Goal: Transaction & Acquisition: Purchase product/service

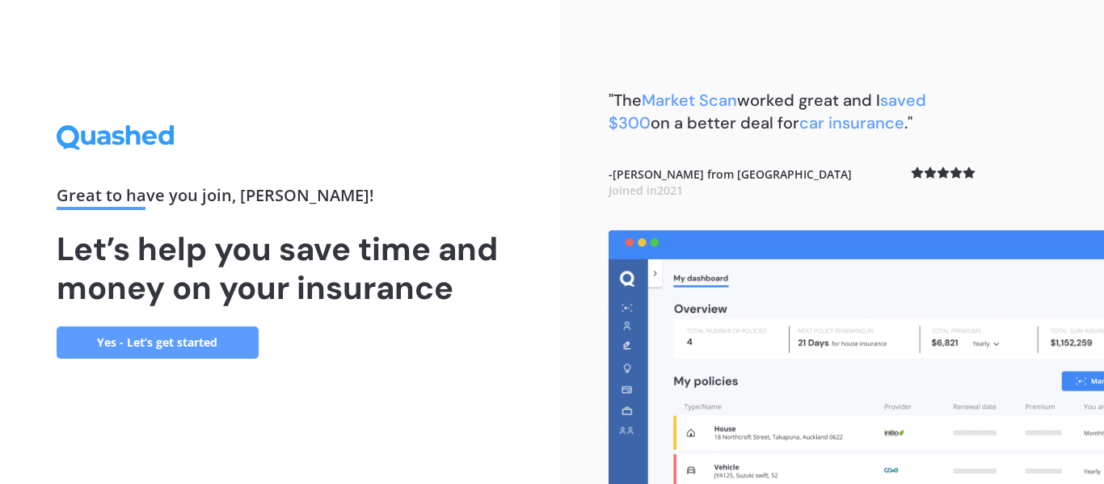
click at [177, 343] on link "Yes - Let’s get started" at bounding box center [158, 343] width 202 height 32
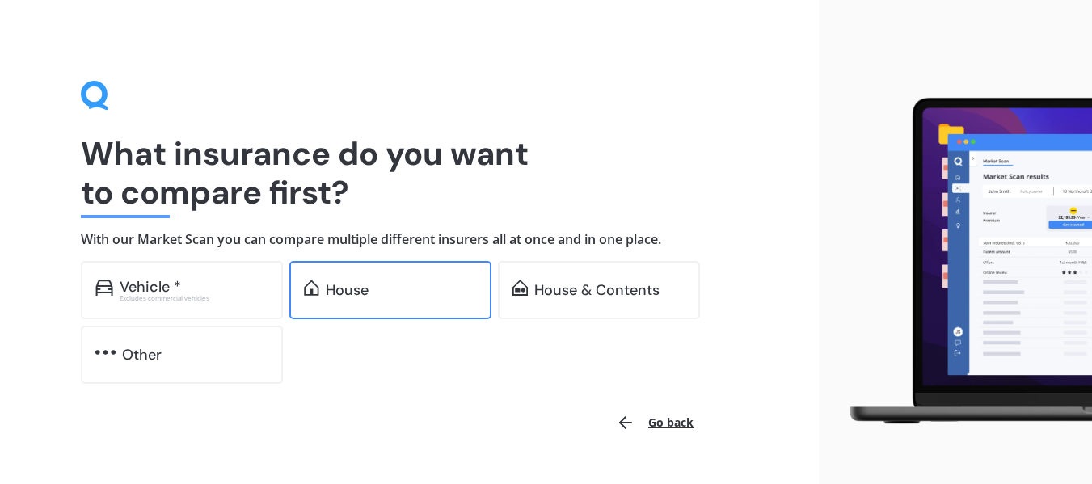
click at [375, 295] on div "House" at bounding box center [401, 290] width 151 height 16
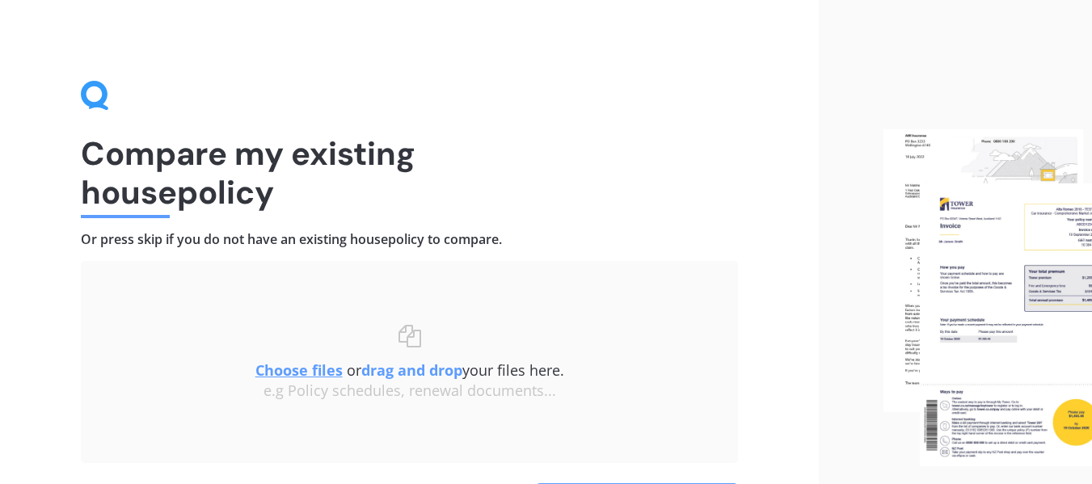
scroll to position [81, 0]
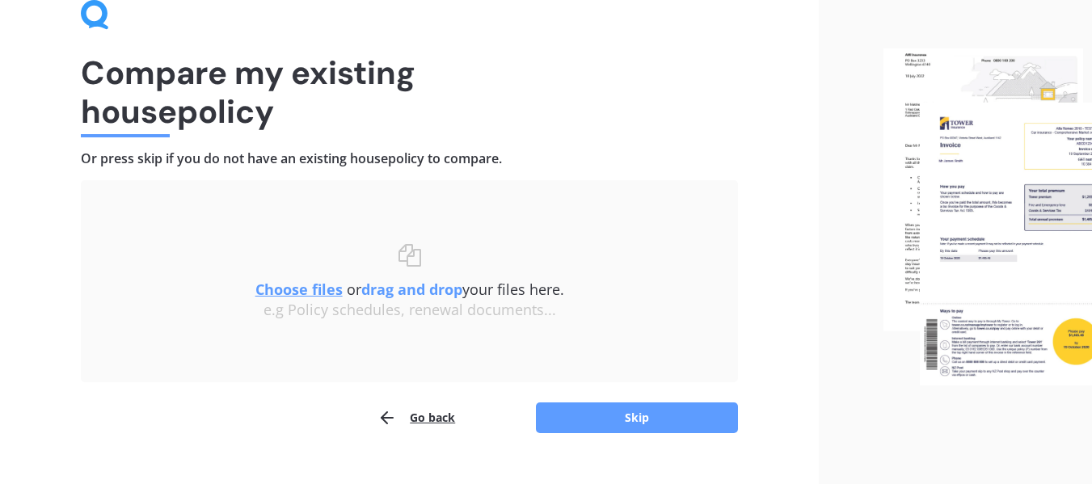
click at [293, 289] on u "Choose files" at bounding box center [298, 289] width 87 height 19
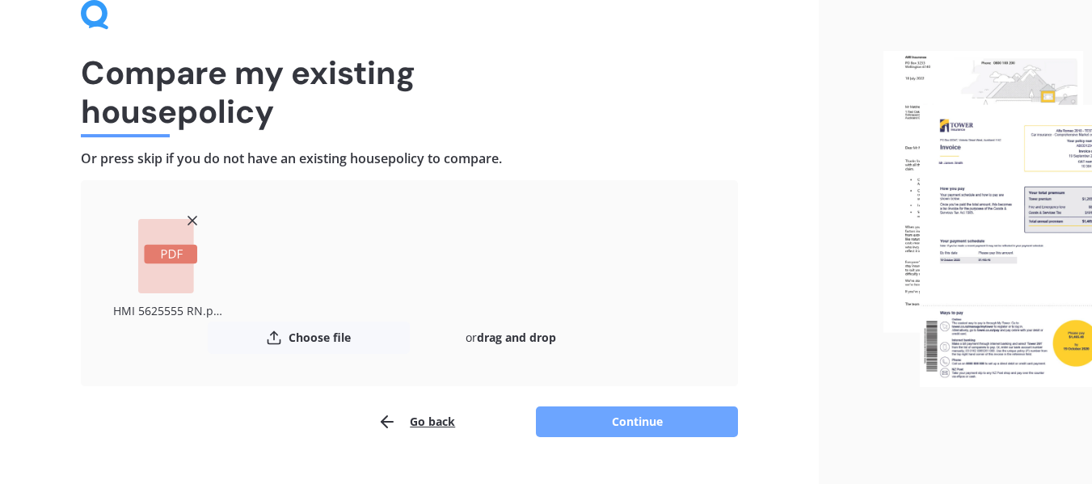
click at [601, 415] on button "Continue" at bounding box center [637, 422] width 202 height 31
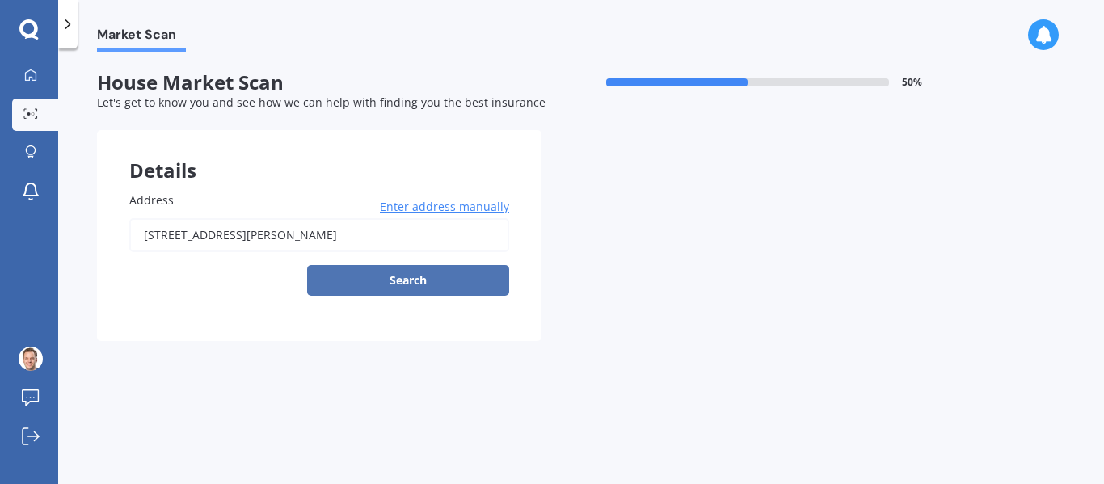
click at [410, 277] on button "Search" at bounding box center [408, 280] width 202 height 31
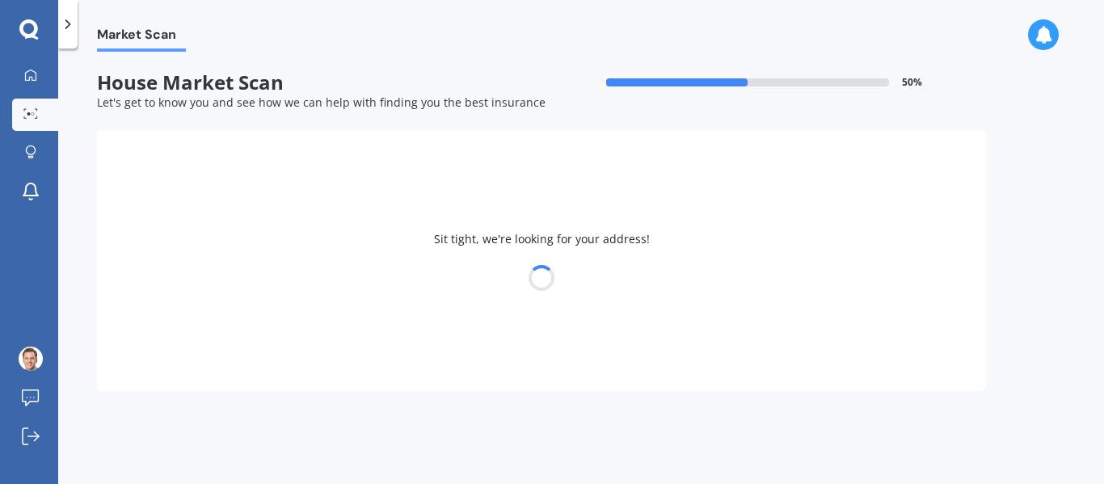
type input "[STREET_ADDRESS][PERSON_NAME]"
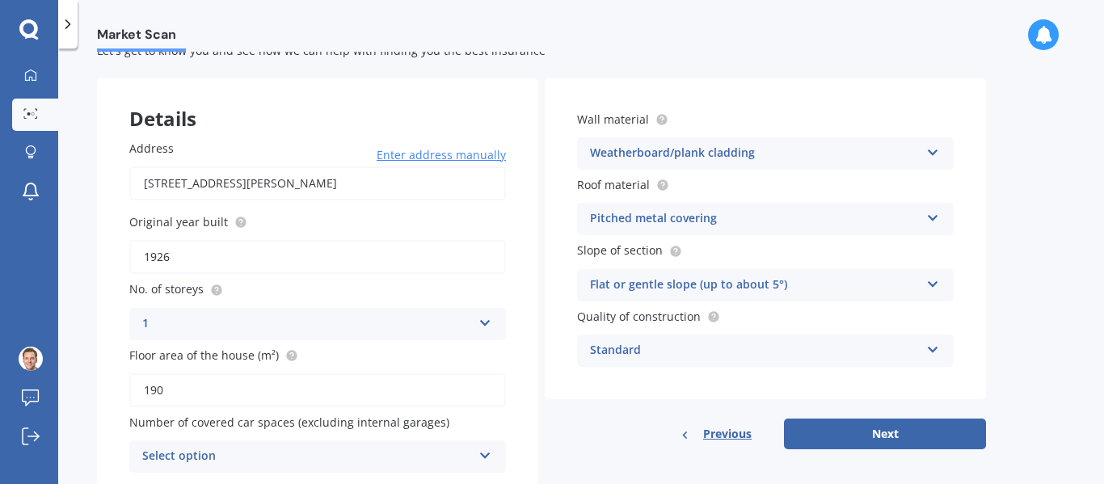
scroll to position [81, 0]
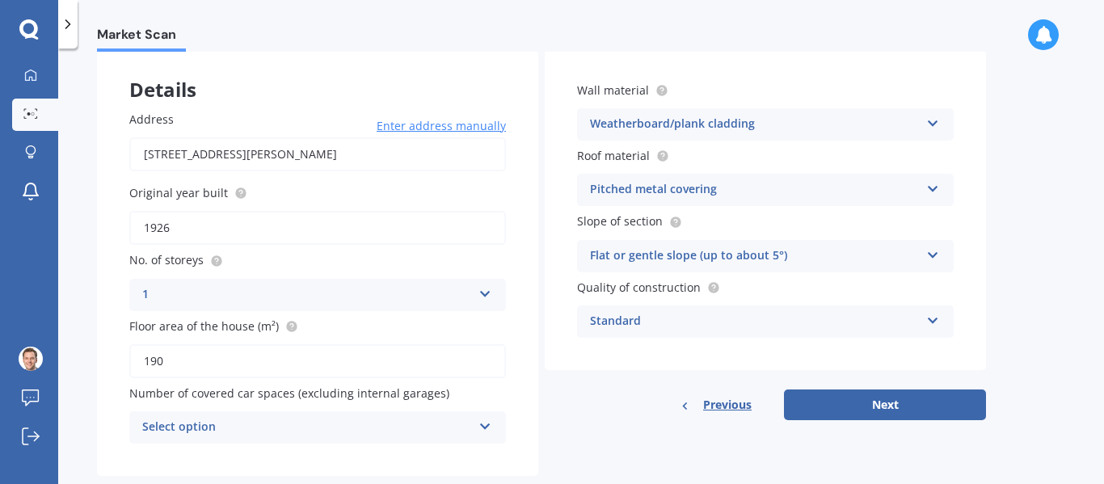
click at [681, 313] on div "Standard" at bounding box center [755, 321] width 330 height 19
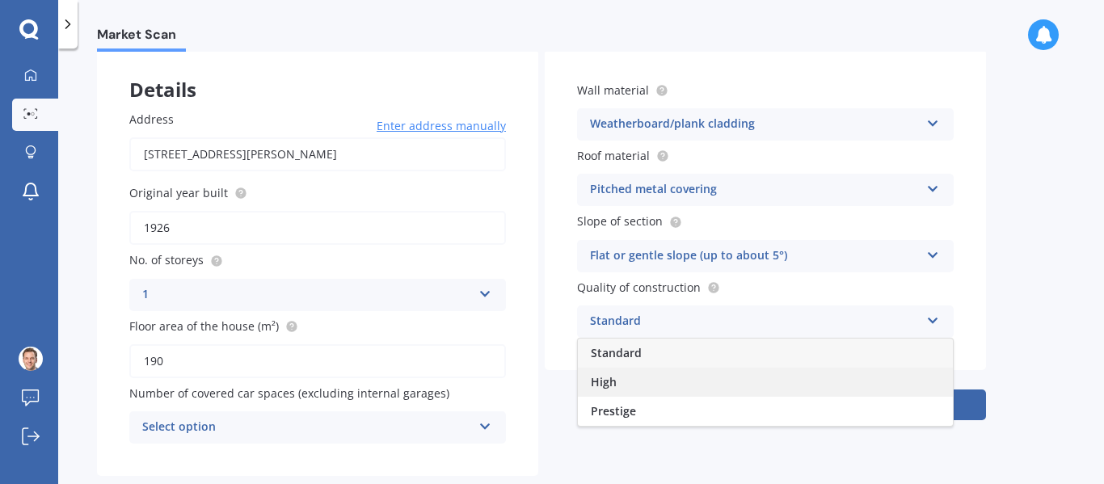
click at [630, 384] on div "High" at bounding box center [765, 382] width 375 height 29
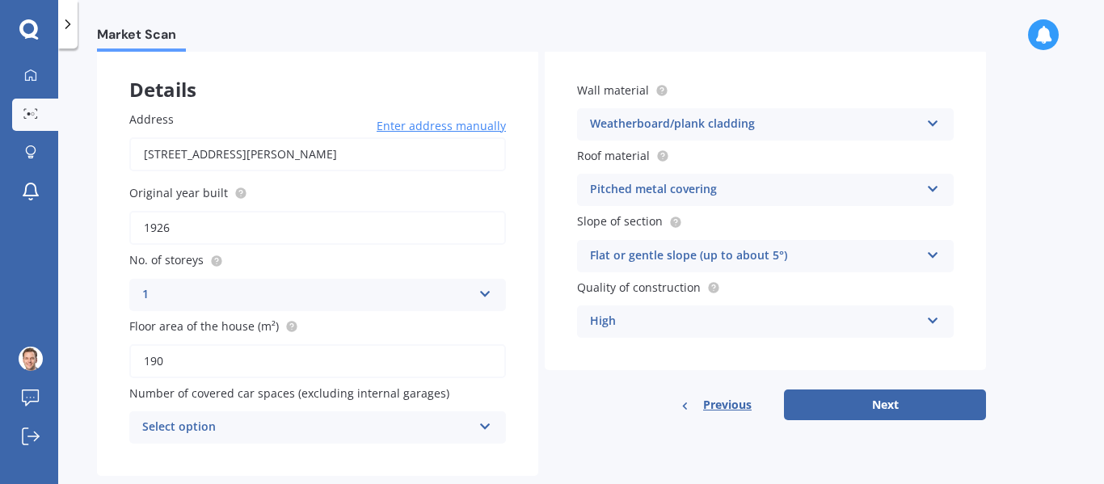
scroll to position [115, 0]
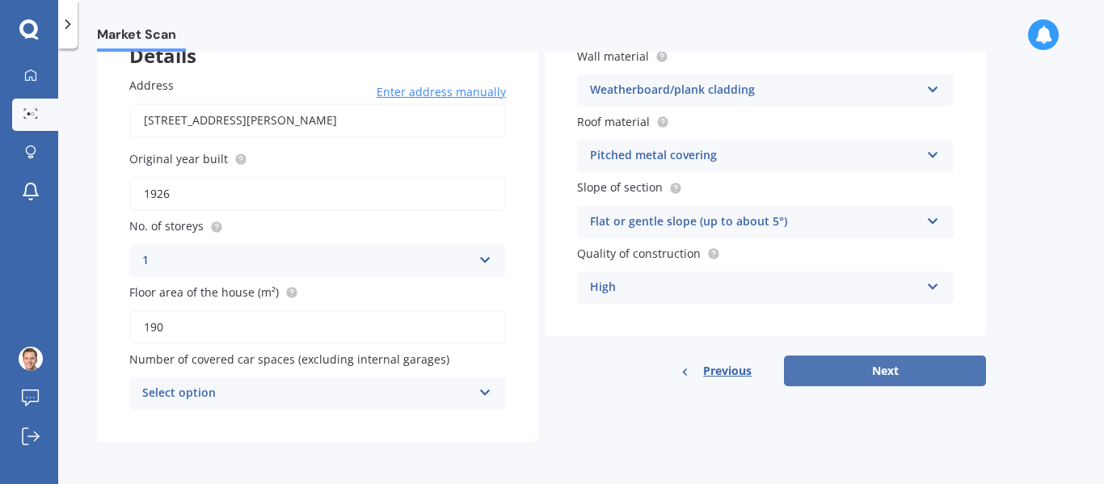
click at [862, 368] on button "Next" at bounding box center [885, 371] width 202 height 31
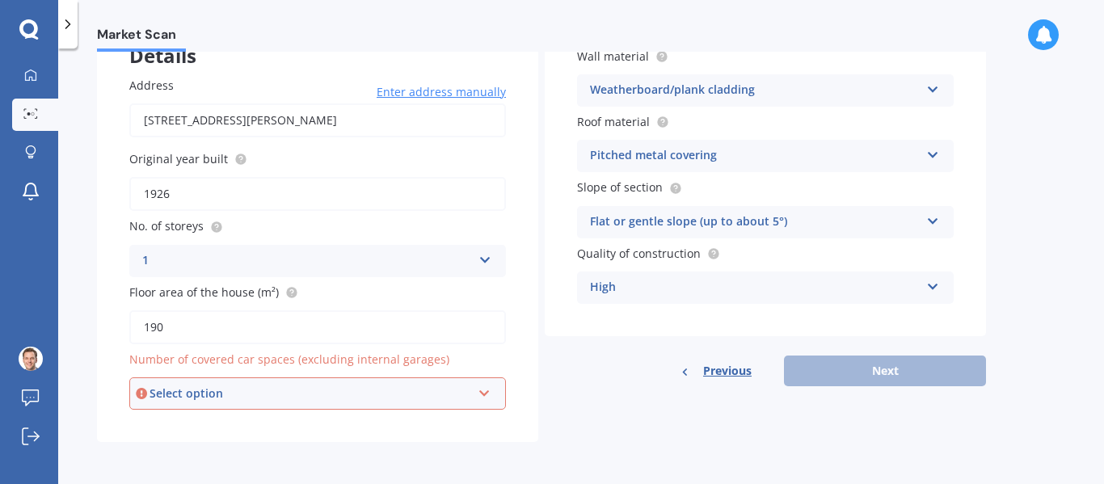
click at [357, 389] on div "Select option" at bounding box center [311, 394] width 322 height 18
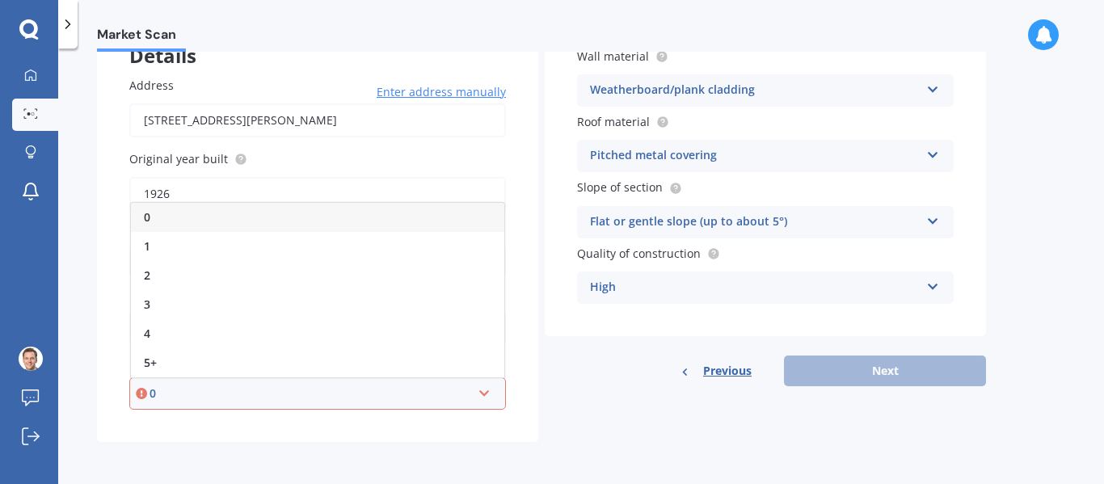
click at [174, 216] on div "0" at bounding box center [317, 217] width 373 height 29
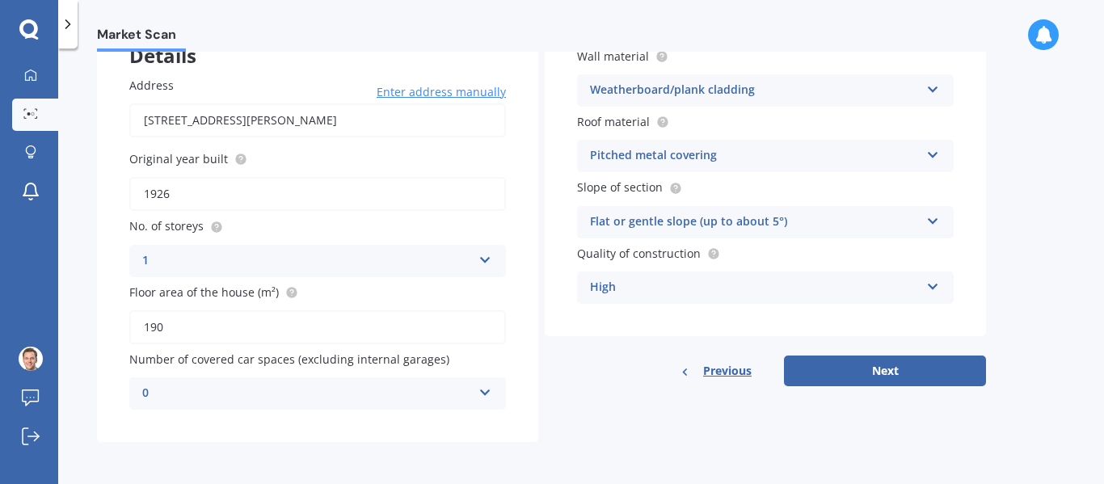
click at [481, 395] on icon at bounding box center [485, 389] width 14 height 11
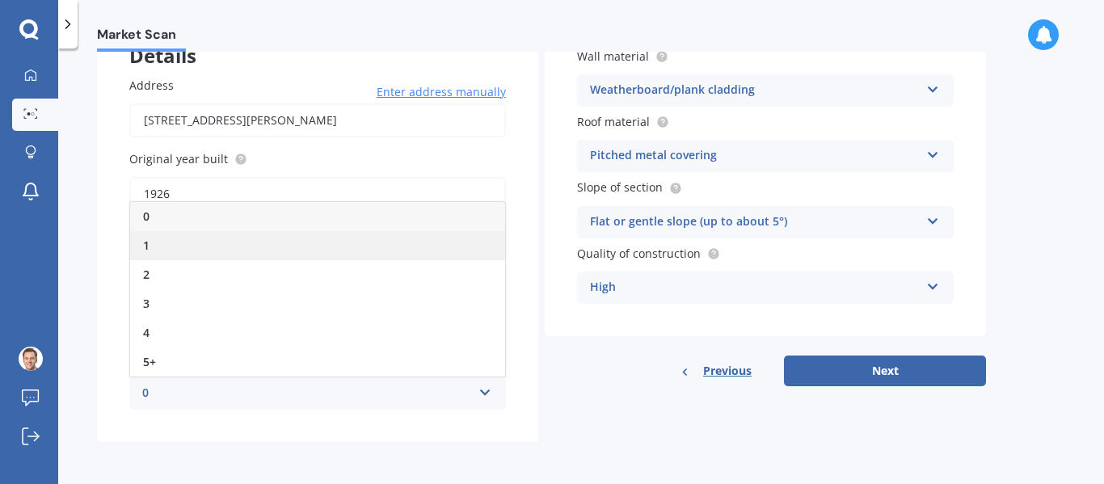
click at [162, 236] on div "1" at bounding box center [317, 245] width 375 height 29
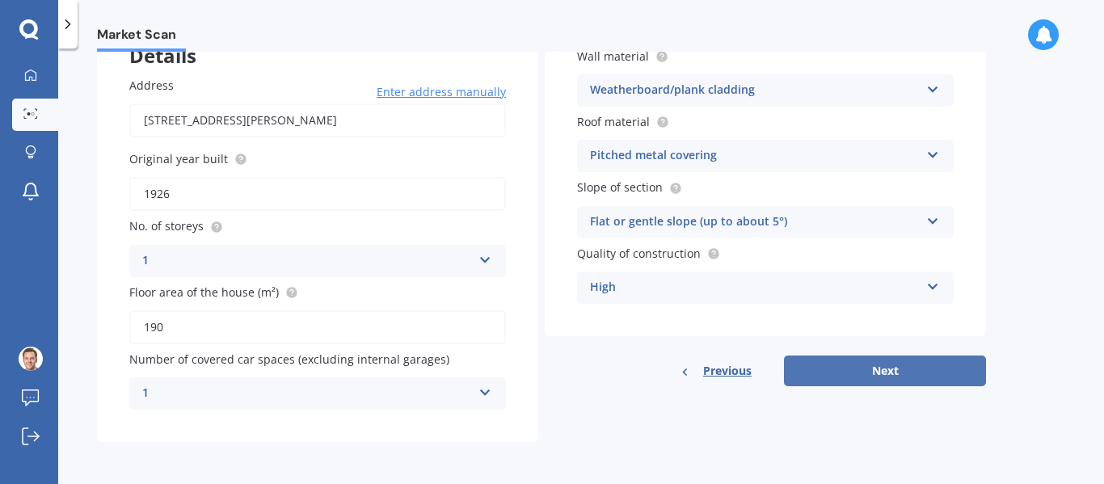
click at [915, 369] on button "Next" at bounding box center [885, 371] width 202 height 31
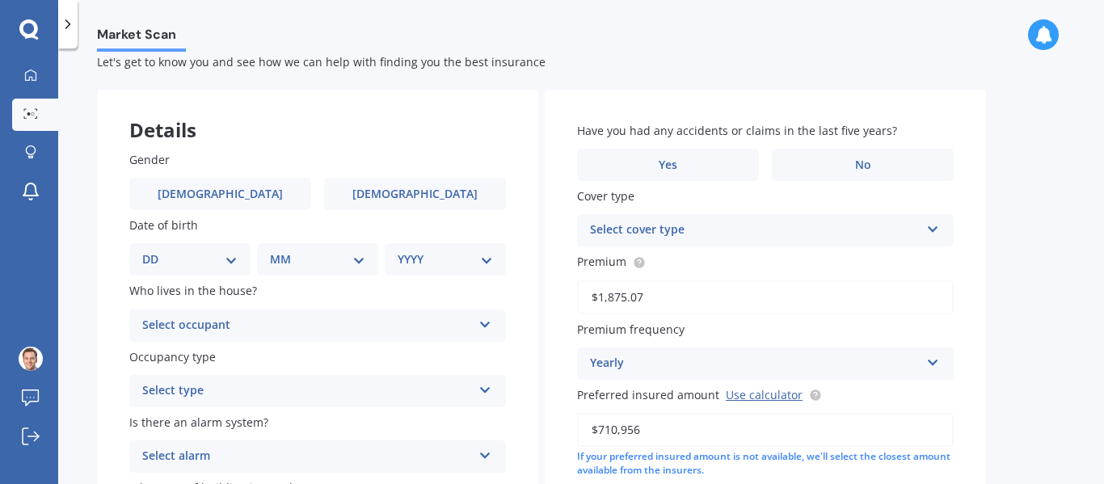
scroll to position [0, 0]
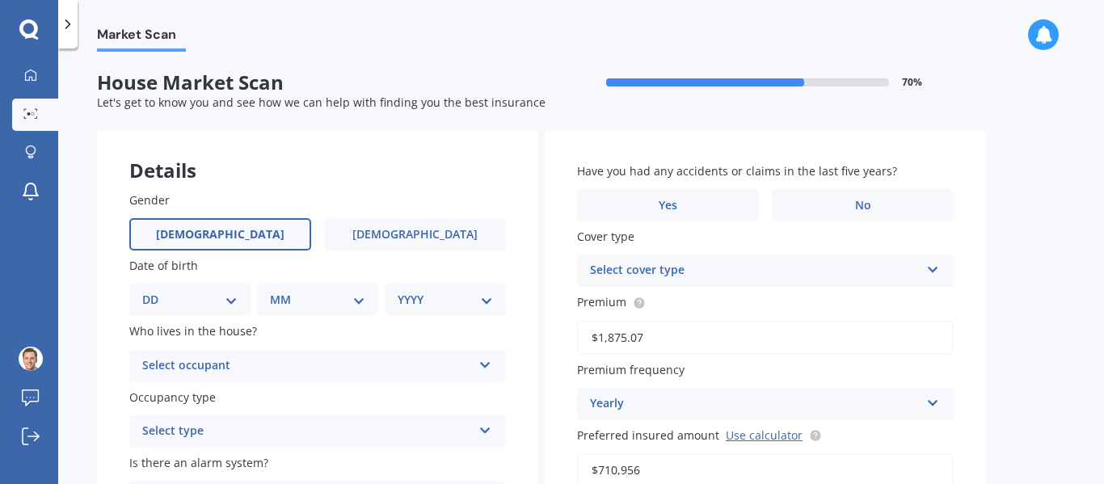
click at [223, 238] on span "[DEMOGRAPHIC_DATA]" at bounding box center [220, 235] width 129 height 14
click at [0, 0] on input "[DEMOGRAPHIC_DATA]" at bounding box center [0, 0] width 0 height 0
click at [150, 300] on select "DD 01 02 03 04 05 06 07 08 09 10 11 12 13 14 15 16 17 18 19 20 21 22 23 24 25 2…" at bounding box center [189, 300] width 95 height 18
select select "05"
click at [155, 291] on select "DD 01 02 03 04 05 06 07 08 09 10 11 12 13 14 15 16 17 18 19 20 21 22 23 24 25 2…" at bounding box center [189, 300] width 95 height 18
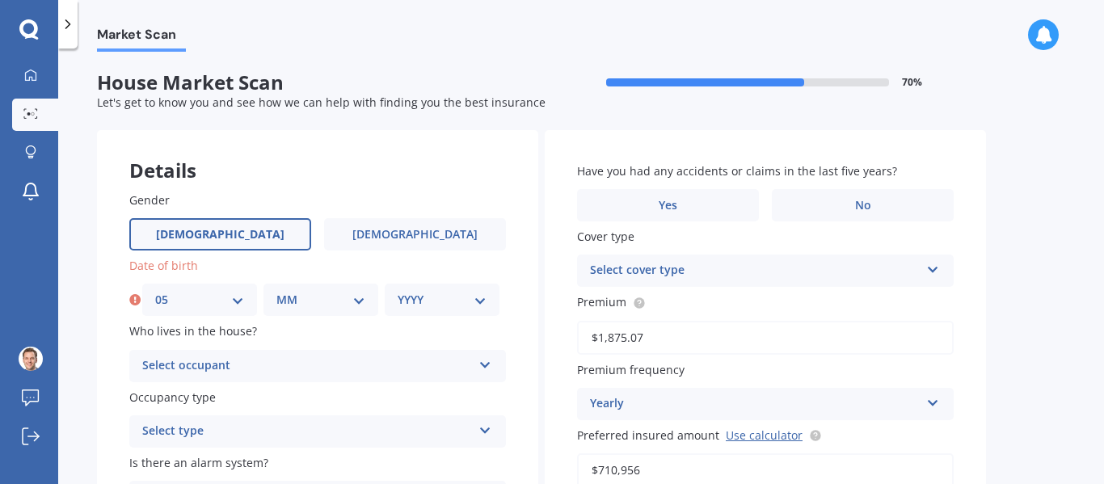
click at [289, 302] on select "MM 01 02 03 04 05 06 07 08 09 10 11 12" at bounding box center [320, 300] width 89 height 18
select select "02"
click at [276, 291] on select "MM 01 02 03 04 05 06 07 08 09 10 11 12" at bounding box center [320, 300] width 89 height 18
click at [411, 300] on select "YYYY 2009 2008 2007 2006 2005 2004 2003 2002 2001 2000 1999 1998 1997 1996 1995…" at bounding box center [442, 300] width 89 height 18
select select "1979"
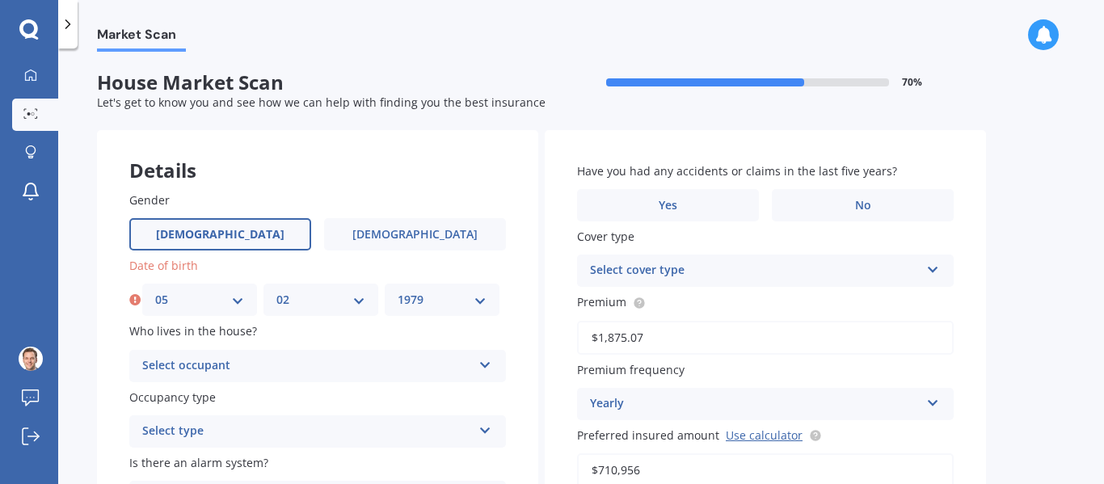
click at [398, 291] on select "YYYY 2009 2008 2007 2006 2005 2004 2003 2002 2001 2000 1999 1998 1997 1996 1995…" at bounding box center [442, 300] width 89 height 18
click at [244, 369] on div "Select occupant" at bounding box center [307, 365] width 330 height 19
click at [212, 402] on div "Owner" at bounding box center [317, 397] width 375 height 29
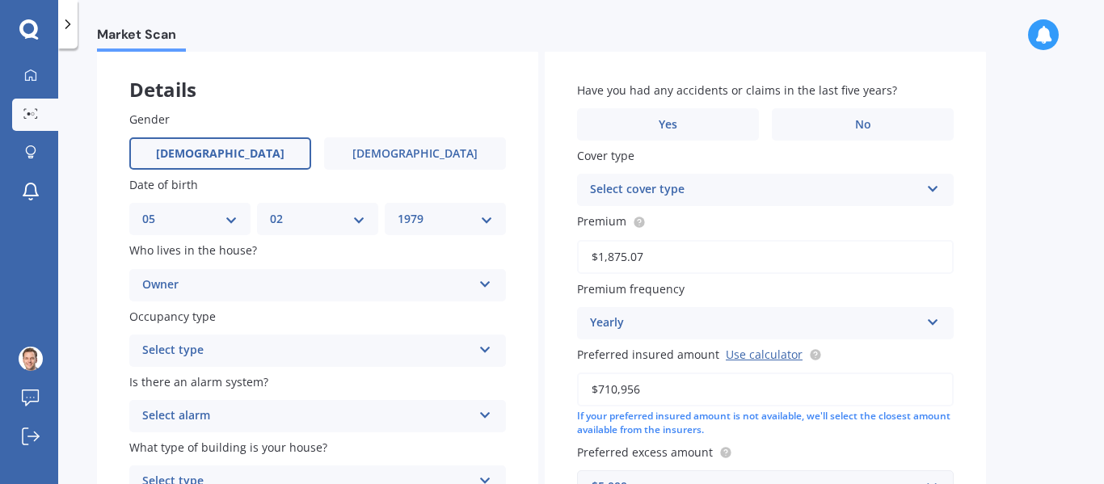
click at [226, 344] on div "Select type" at bounding box center [307, 350] width 330 height 19
click at [200, 378] on span "Permanent" at bounding box center [173, 381] width 61 height 15
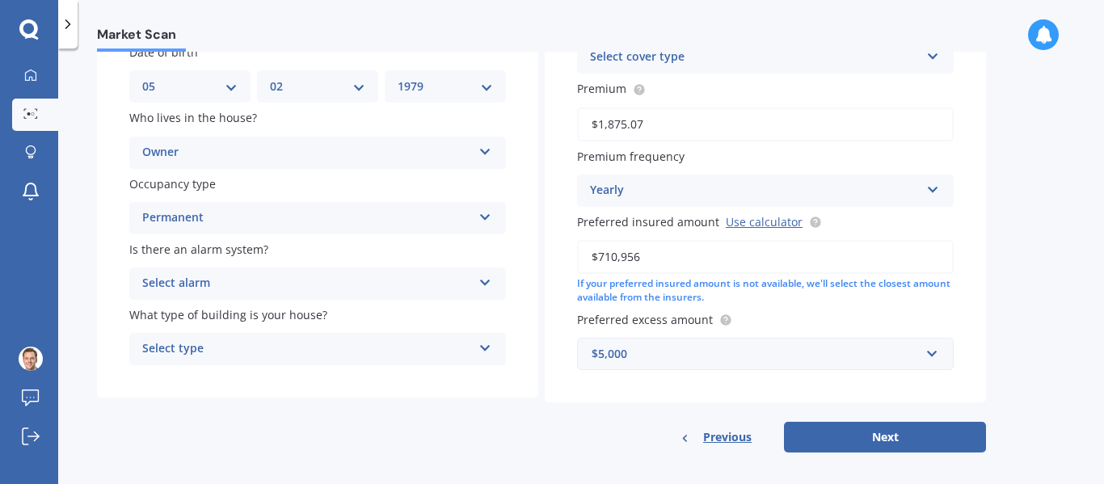
scroll to position [224, 0]
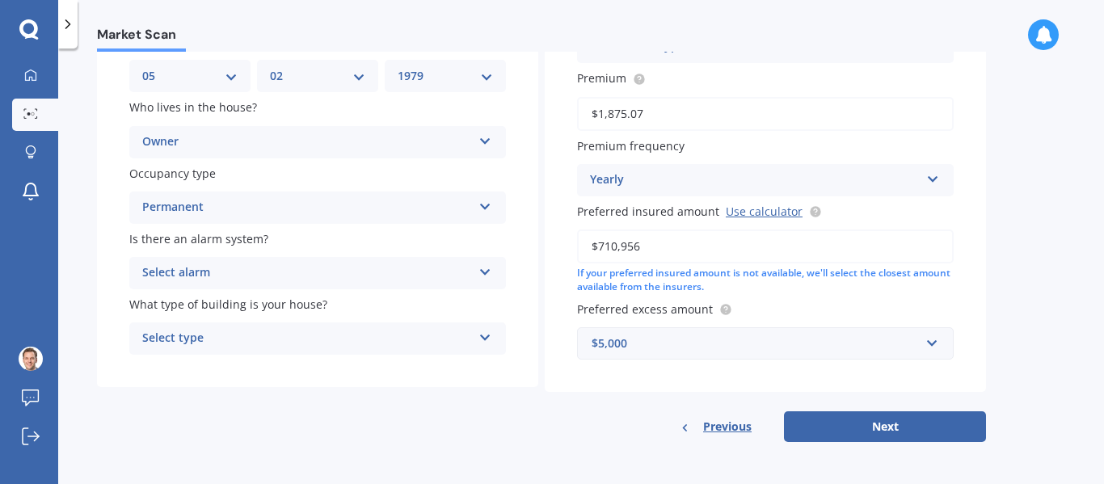
click at [194, 275] on div "Select alarm" at bounding box center [307, 272] width 330 height 19
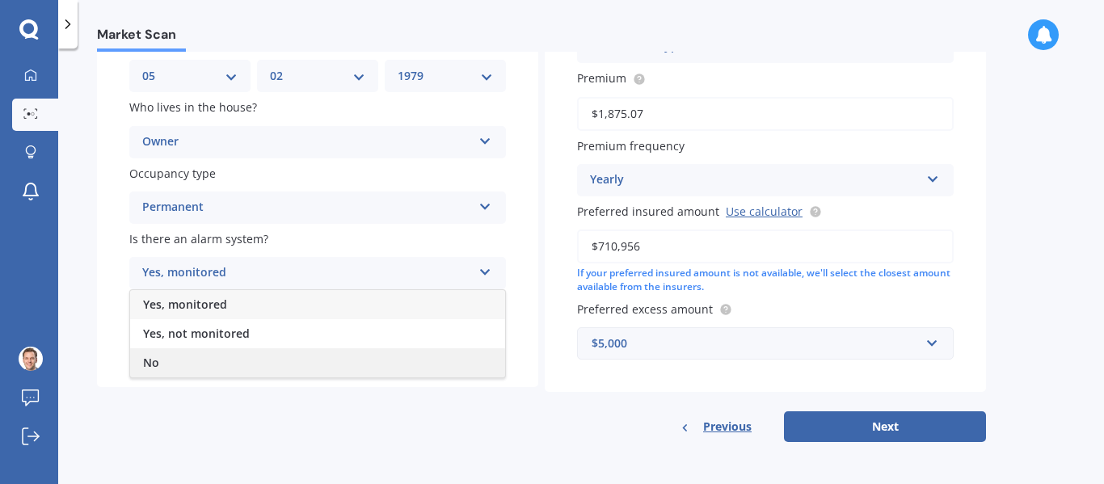
click at [172, 358] on div "No" at bounding box center [317, 362] width 375 height 29
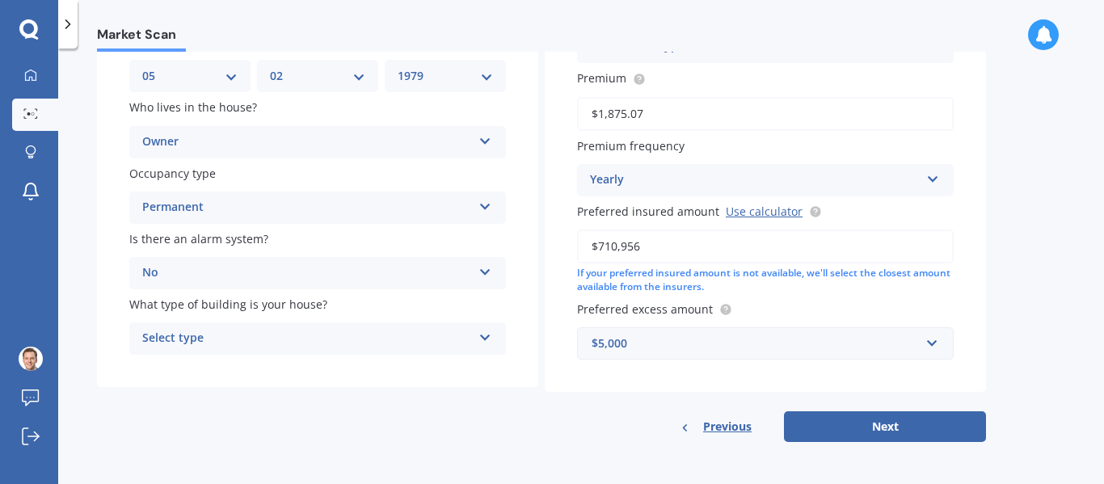
click at [264, 331] on div "Select type" at bounding box center [307, 338] width 330 height 19
click at [197, 370] on span "Freestanding" at bounding box center [179, 369] width 72 height 15
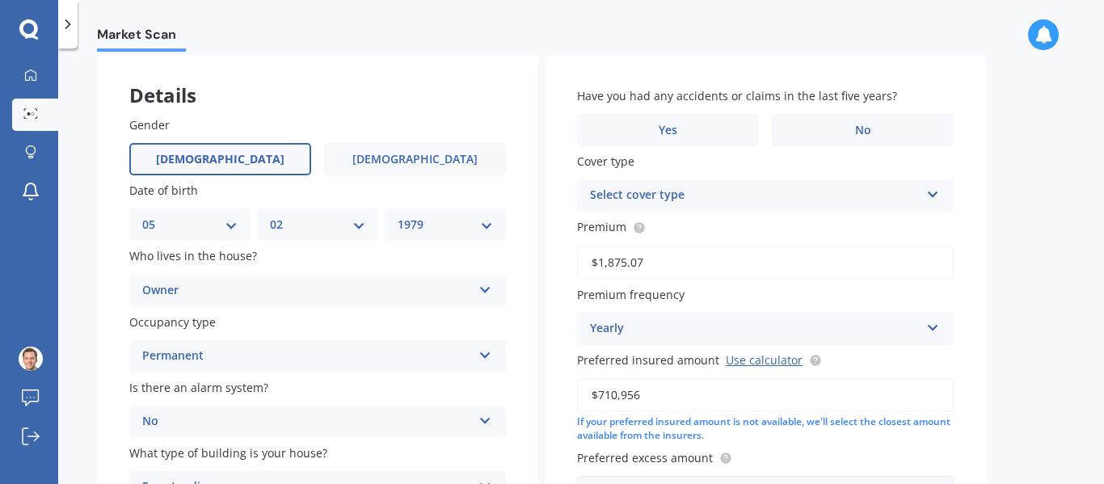
scroll to position [62, 0]
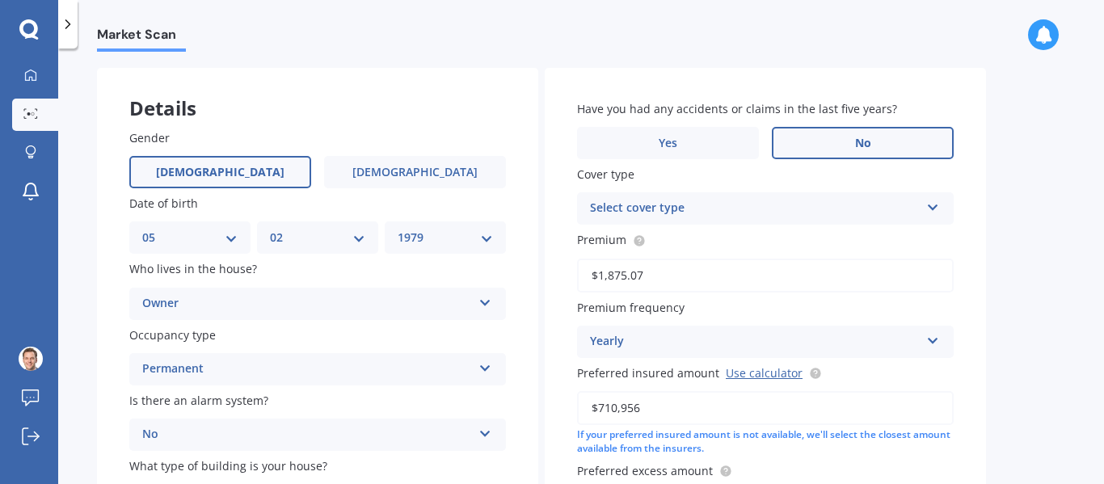
click at [853, 139] on label "No" at bounding box center [863, 143] width 182 height 32
click at [0, 0] on input "No" at bounding box center [0, 0] width 0 height 0
click at [663, 208] on div "Select cover type" at bounding box center [755, 208] width 330 height 19
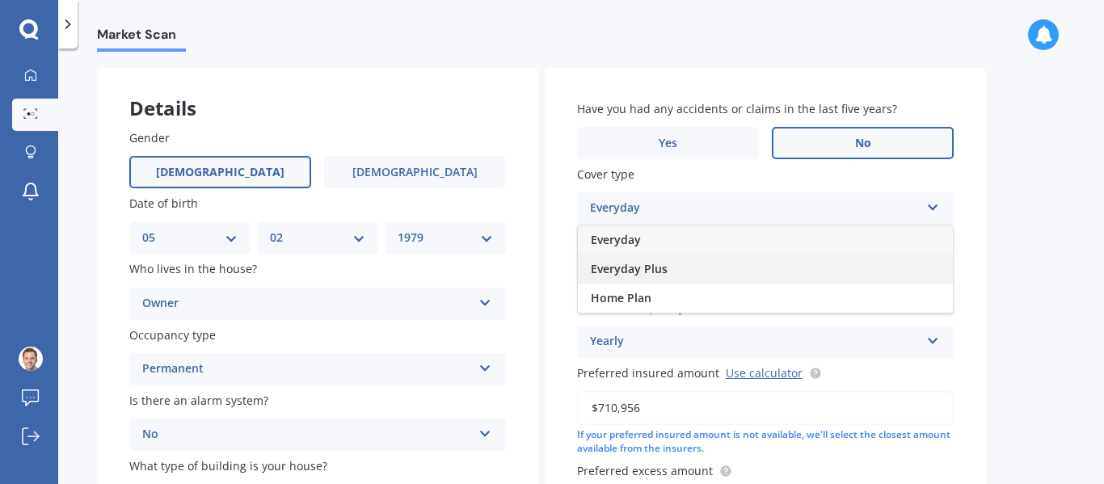
click at [664, 270] on span "Everyday Plus" at bounding box center [629, 268] width 77 height 15
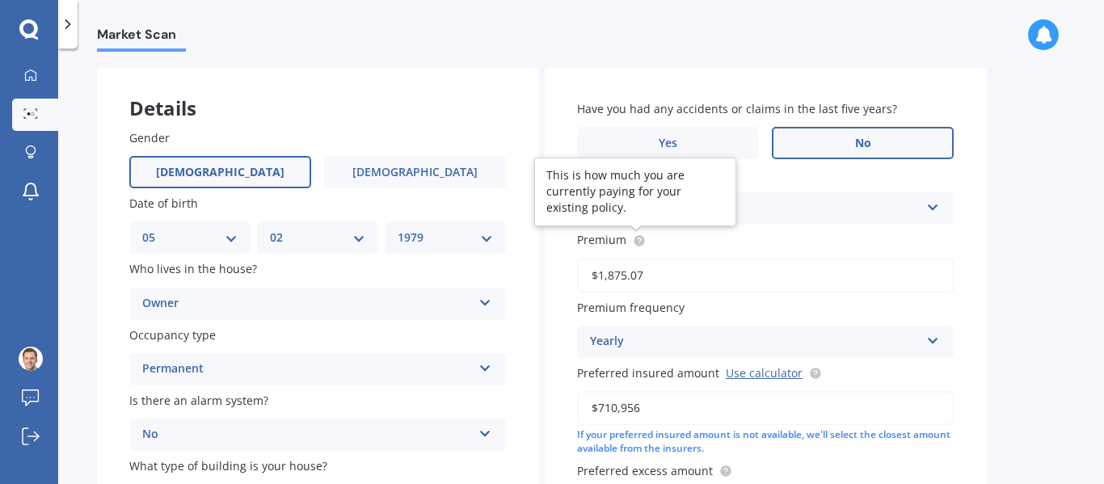
click at [638, 241] on circle at bounding box center [639, 240] width 11 height 11
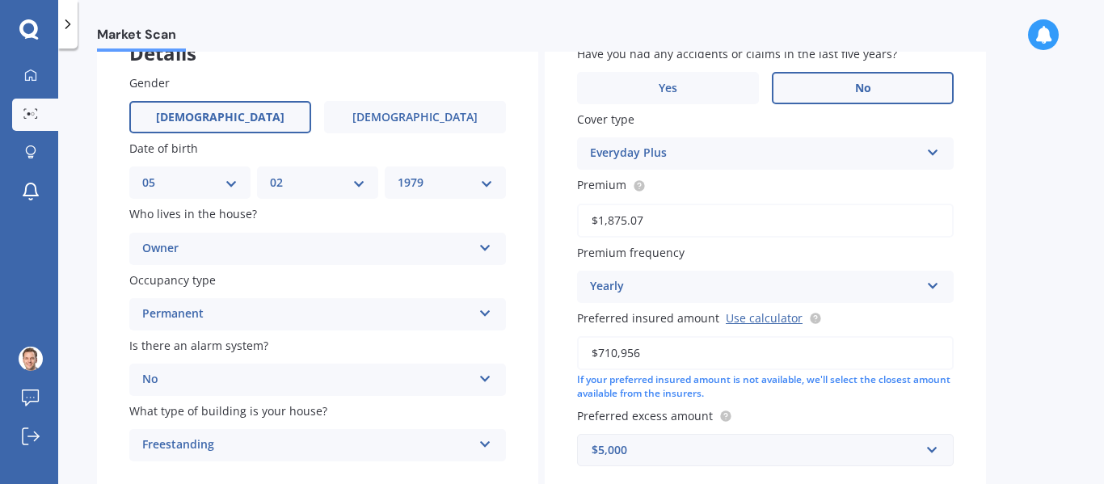
scroll to position [143, 0]
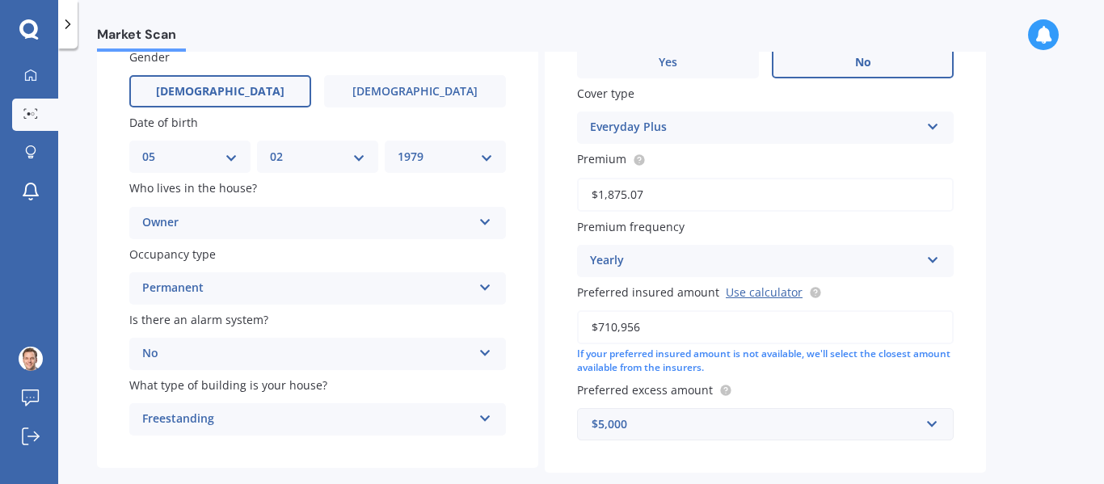
drag, startPoint x: 650, startPoint y: 327, endPoint x: 601, endPoint y: 331, distance: 49.5
click at [601, 331] on input "$710,956" at bounding box center [765, 327] width 377 height 34
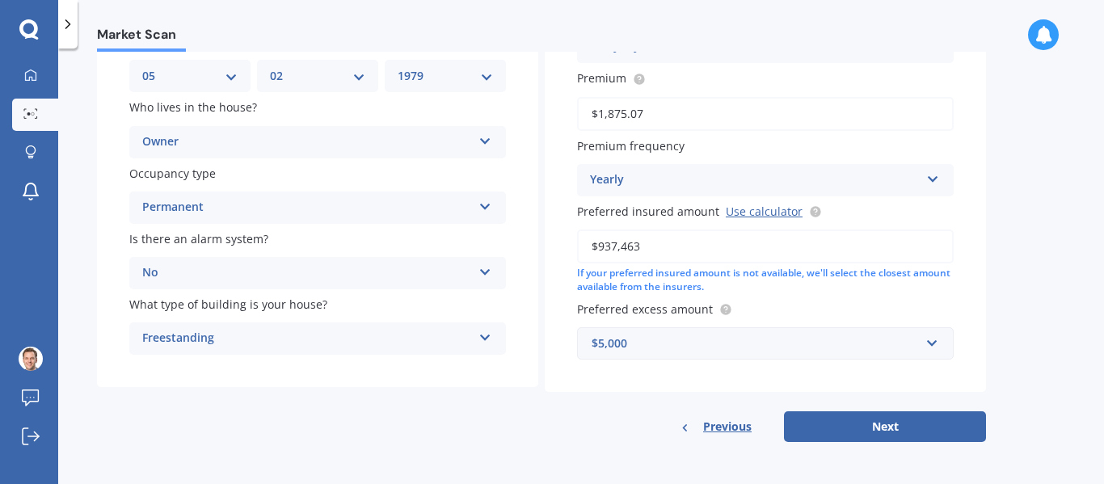
type input "$937,463"
click at [929, 342] on input "text" at bounding box center [760, 343] width 362 height 31
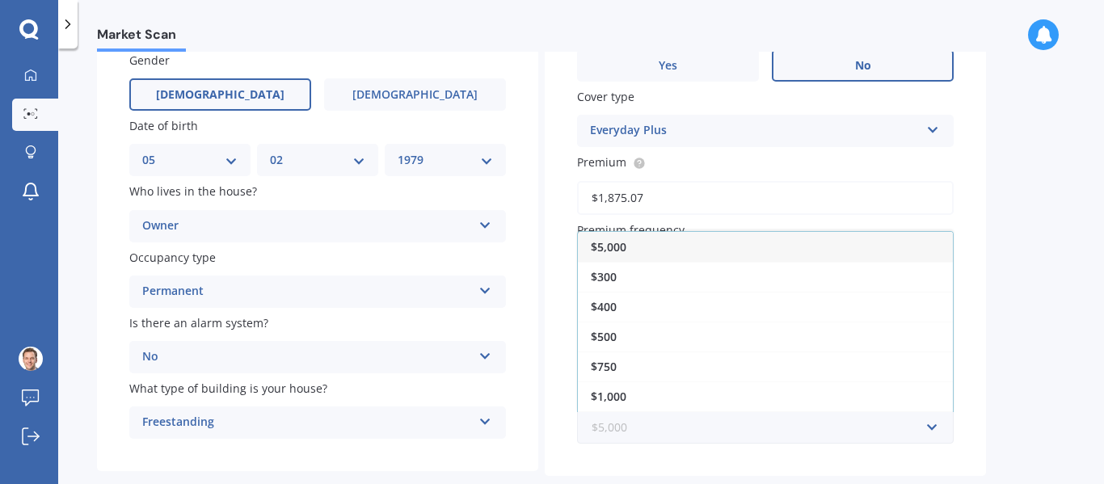
scroll to position [0, 0]
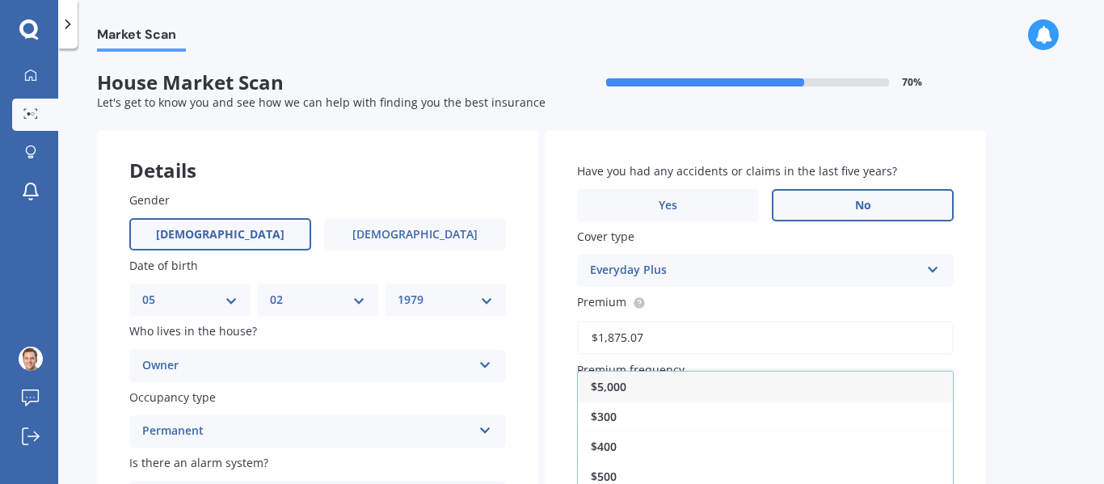
click at [889, 297] on label "Premium" at bounding box center [762, 301] width 370 height 17
click at [889, 321] on input "$1,875.07" at bounding box center [765, 338] width 377 height 34
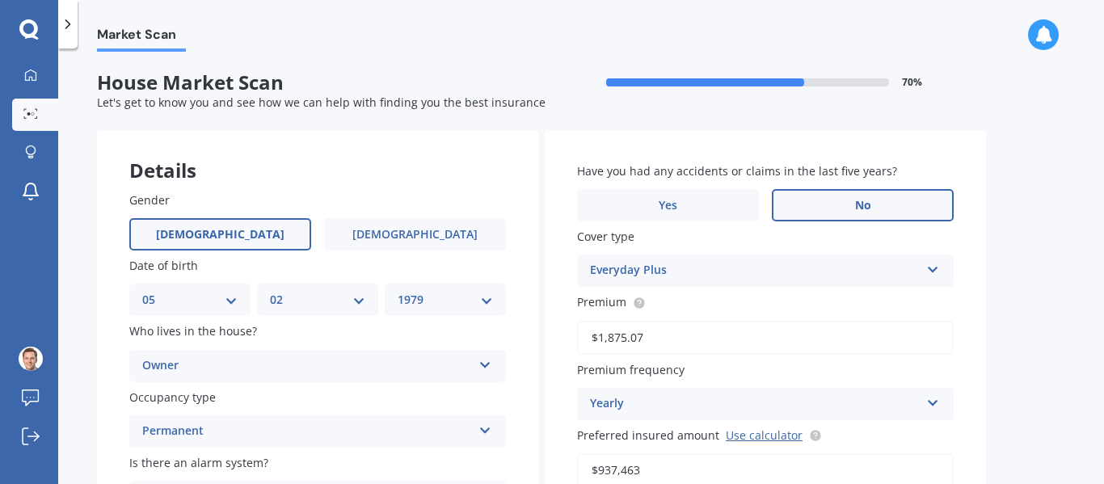
scroll to position [162, 0]
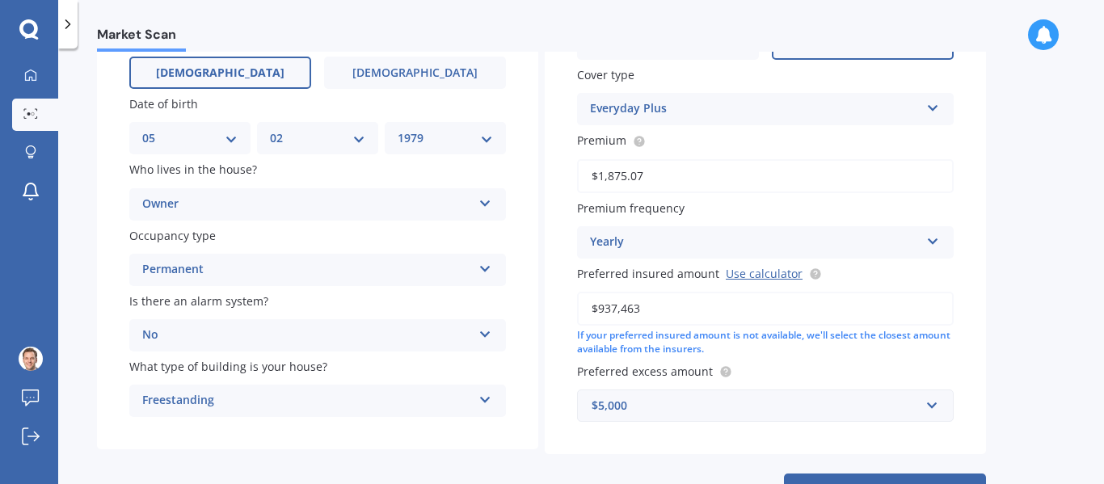
click at [653, 453] on div "Have you had any accidents or claims in the last five years? Yes No Cover type …" at bounding box center [765, 211] width 441 height 486
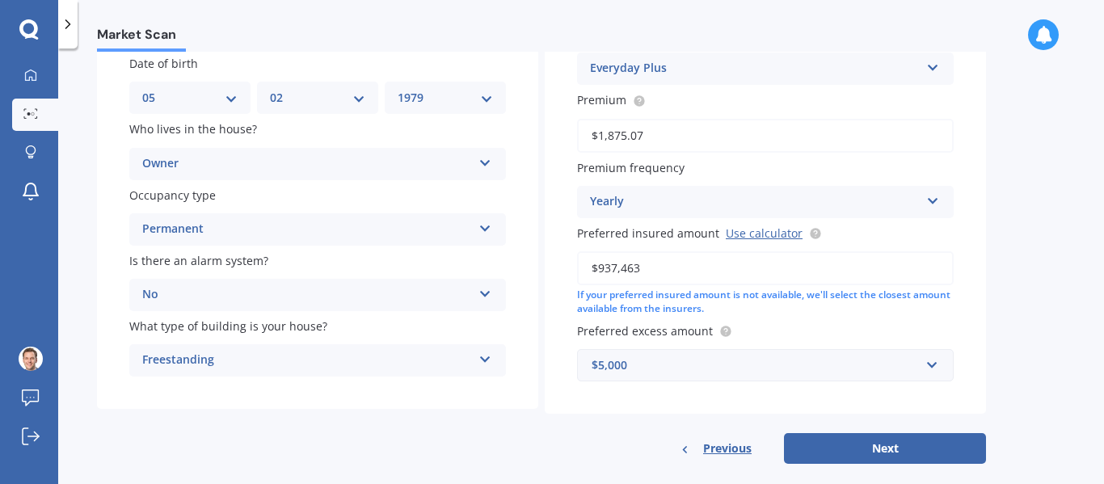
scroll to position [224, 0]
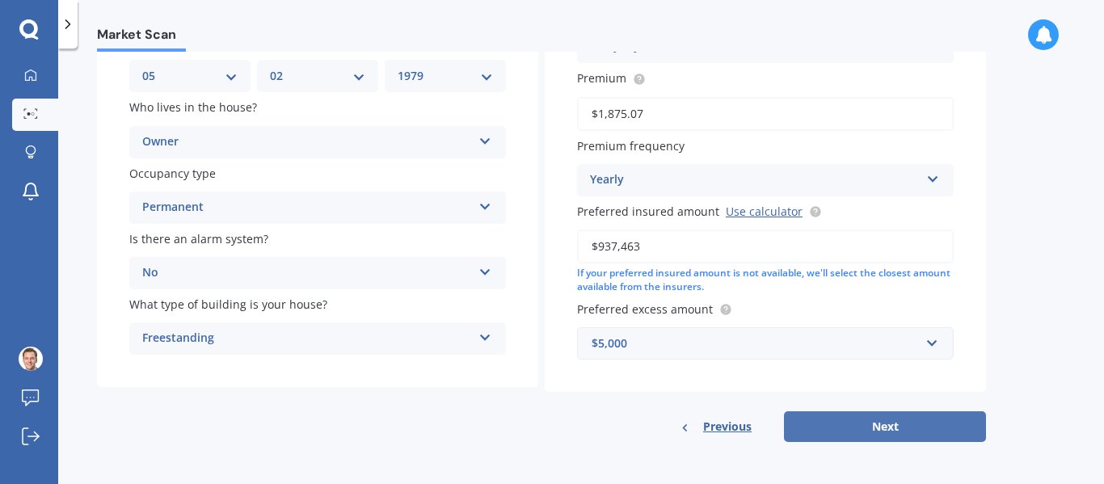
click at [831, 422] on button "Next" at bounding box center [885, 426] width 202 height 31
select select "05"
select select "02"
select select "1979"
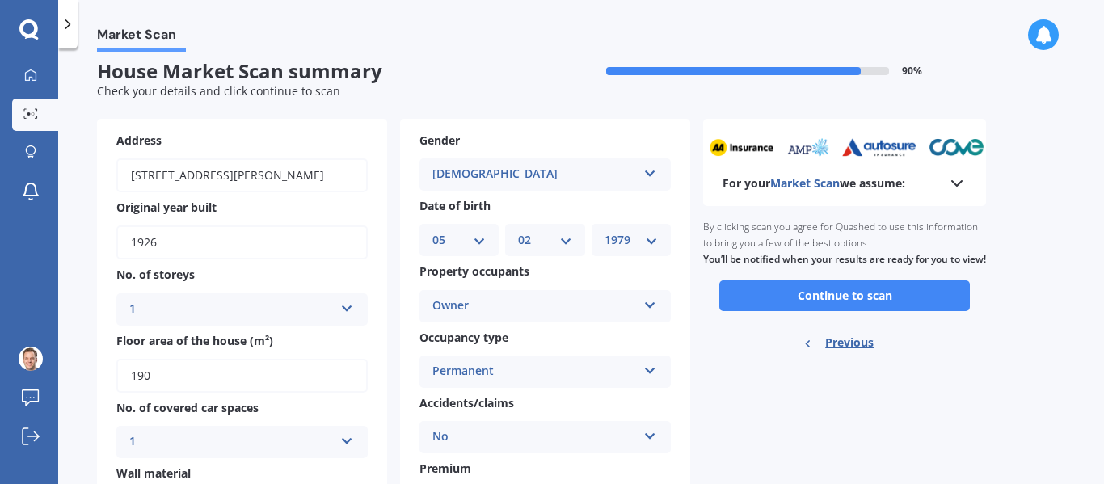
scroll to position [0, 0]
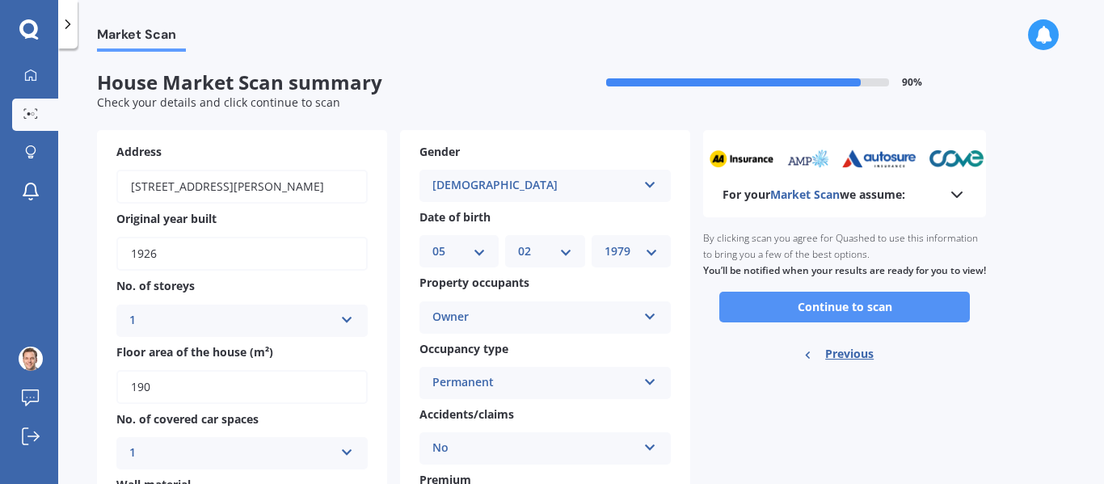
click at [852, 322] on button "Continue to scan" at bounding box center [844, 307] width 251 height 31
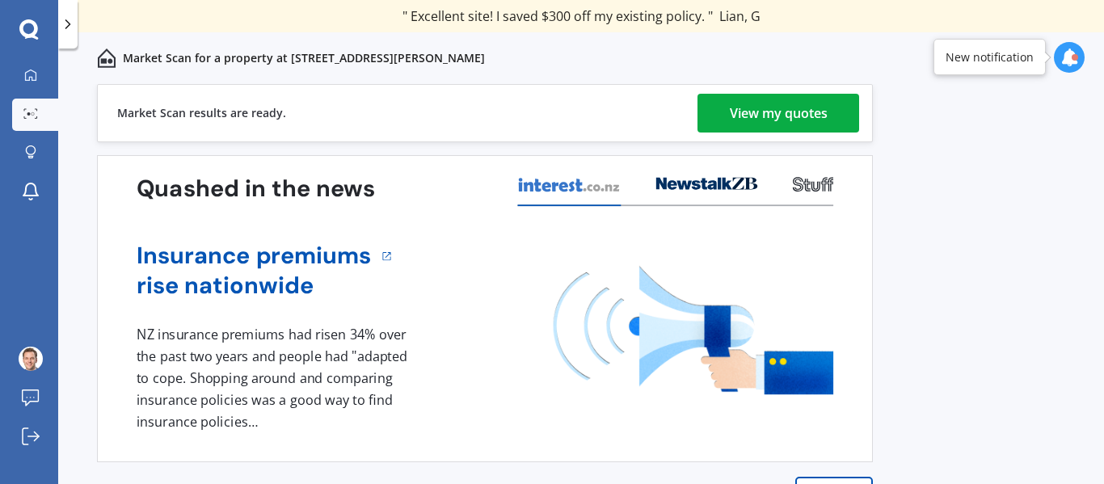
click at [756, 119] on div "View my quotes" at bounding box center [779, 113] width 98 height 39
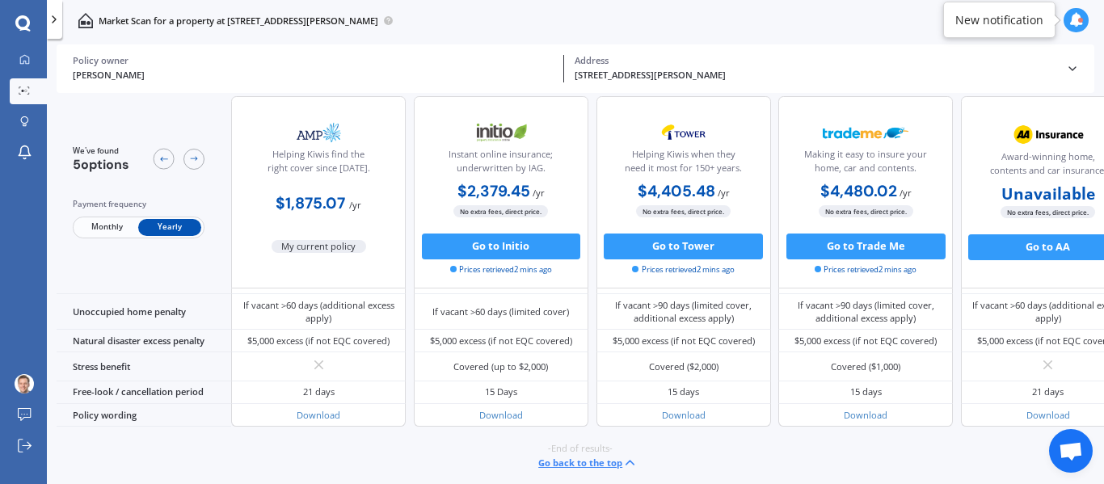
scroll to position [766, 0]
click at [512, 246] on button "Go to Initio" at bounding box center [501, 247] width 159 height 26
